Goal: Task Accomplishment & Management: Manage account settings

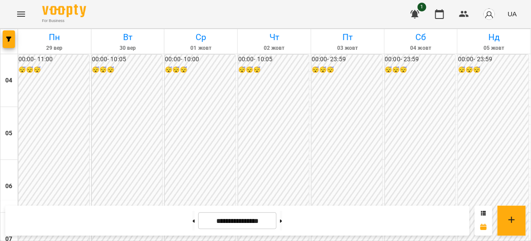
scroll to position [764, 0]
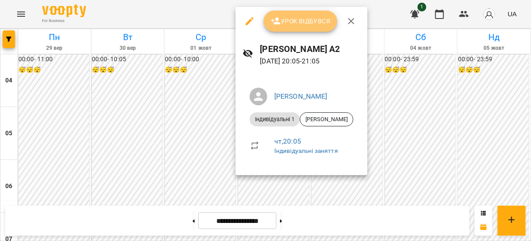
click at [300, 31] on button "Урок відбувся" at bounding box center [301, 21] width 74 height 21
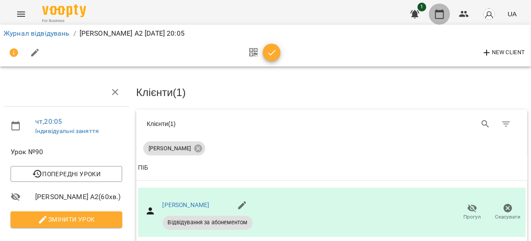
click at [442, 18] on icon "button" at bounding box center [439, 14] width 9 height 10
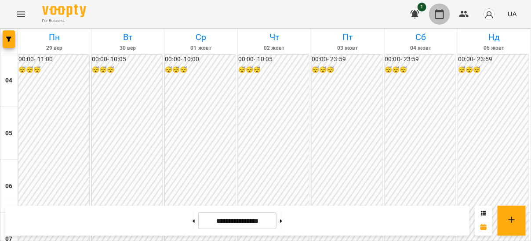
scroll to position [355, 0]
click at [193, 221] on icon at bounding box center [194, 221] width 2 height 4
click at [193, 219] on button at bounding box center [194, 220] width 2 height 19
type input "**********"
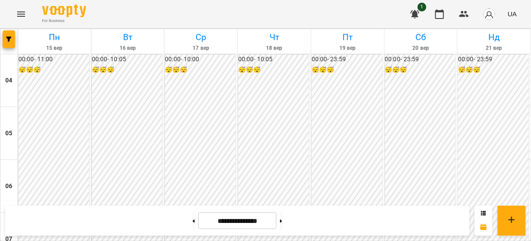
scroll to position [706, 0]
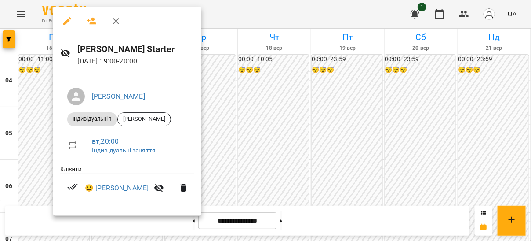
click at [270, 154] on div at bounding box center [265, 120] width 531 height 241
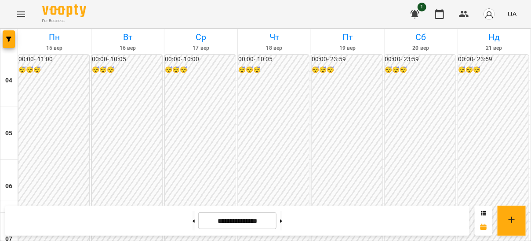
scroll to position [313, 0]
